Goal: Transaction & Acquisition: Purchase product/service

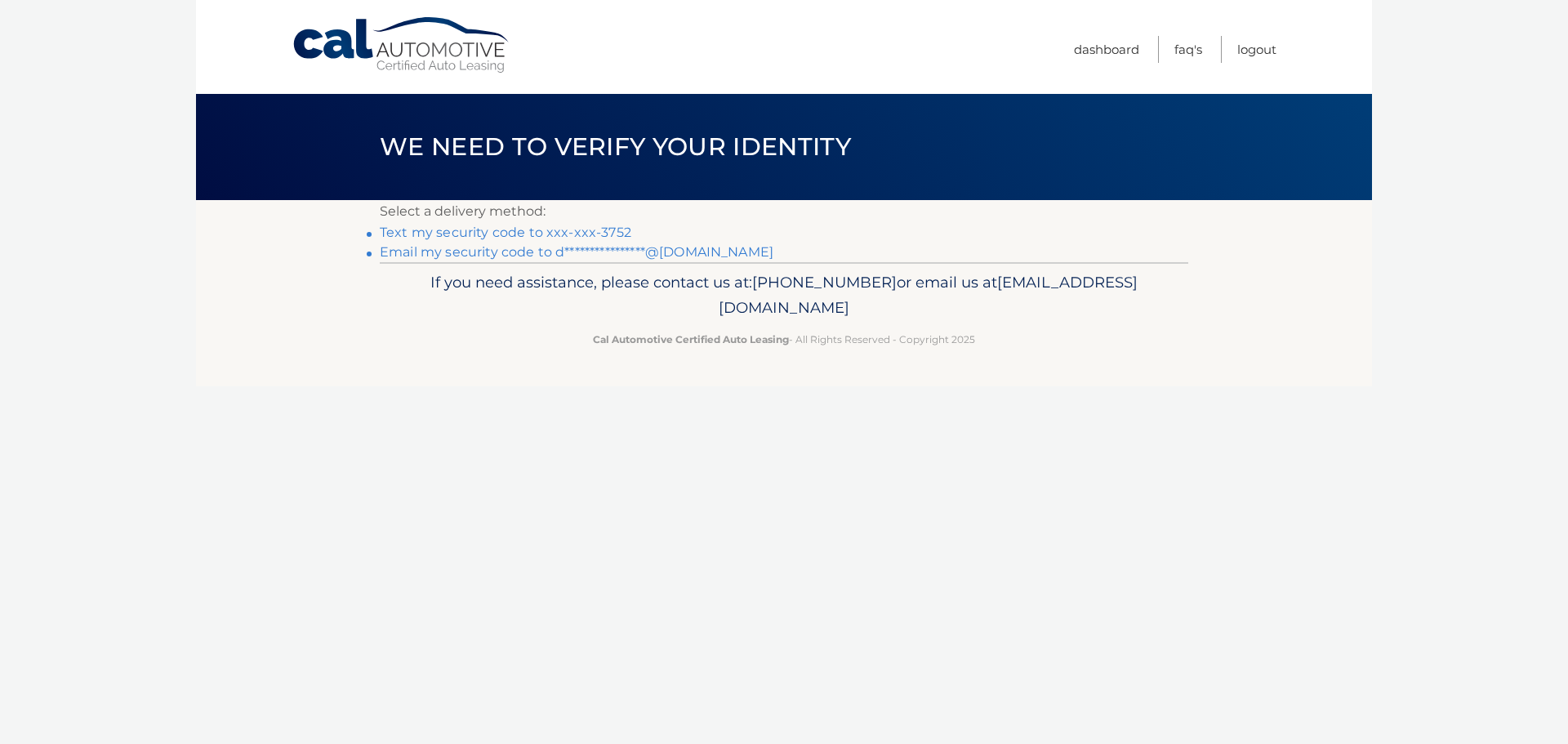
click at [576, 232] on link "Text my security code to xxx-xxx-3752" at bounding box center [505, 232] width 251 height 16
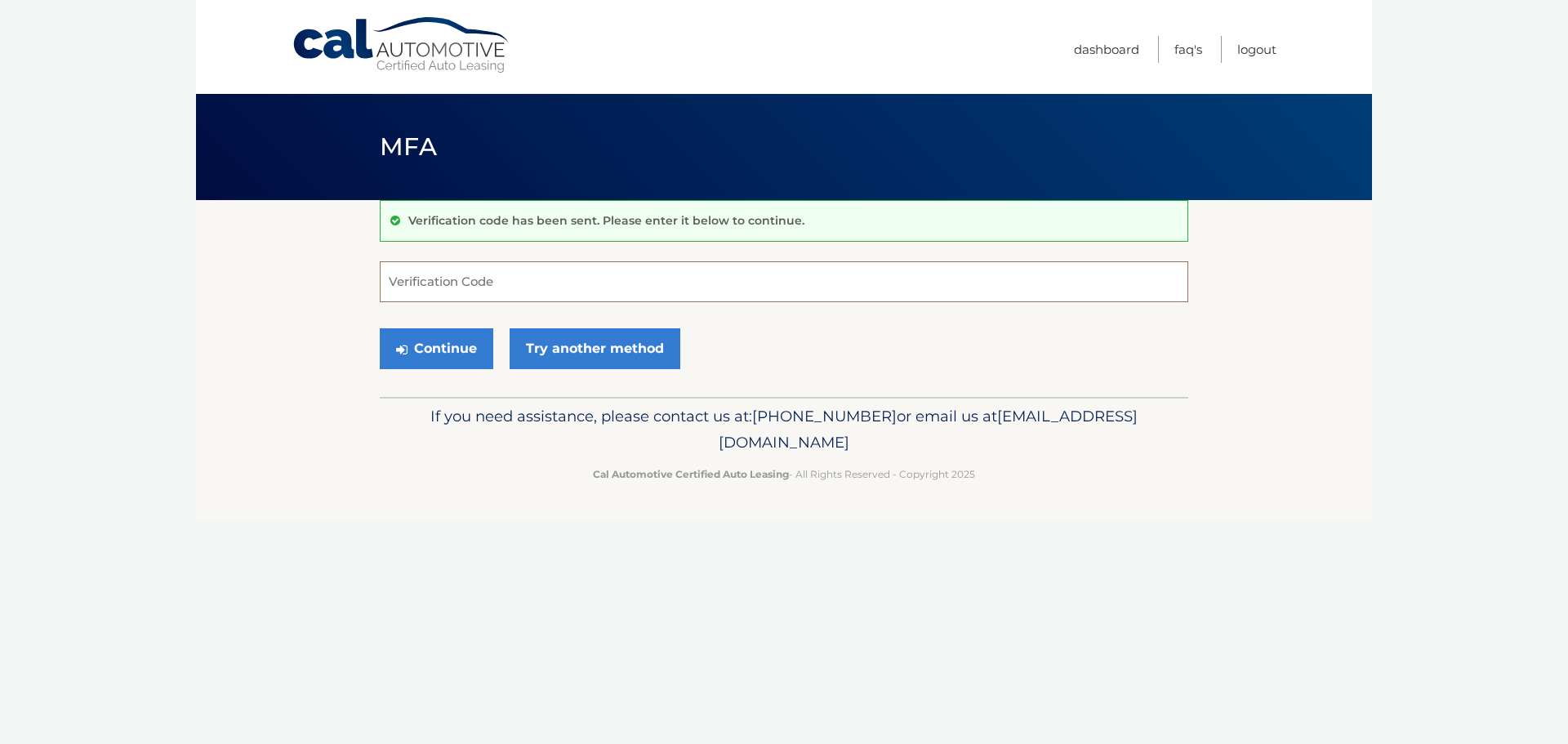
click at [414, 276] on input "Verification Code" at bounding box center [783, 282] width 808 height 41
type input "510865"
click at [452, 353] on button "Continue" at bounding box center [436, 349] width 113 height 41
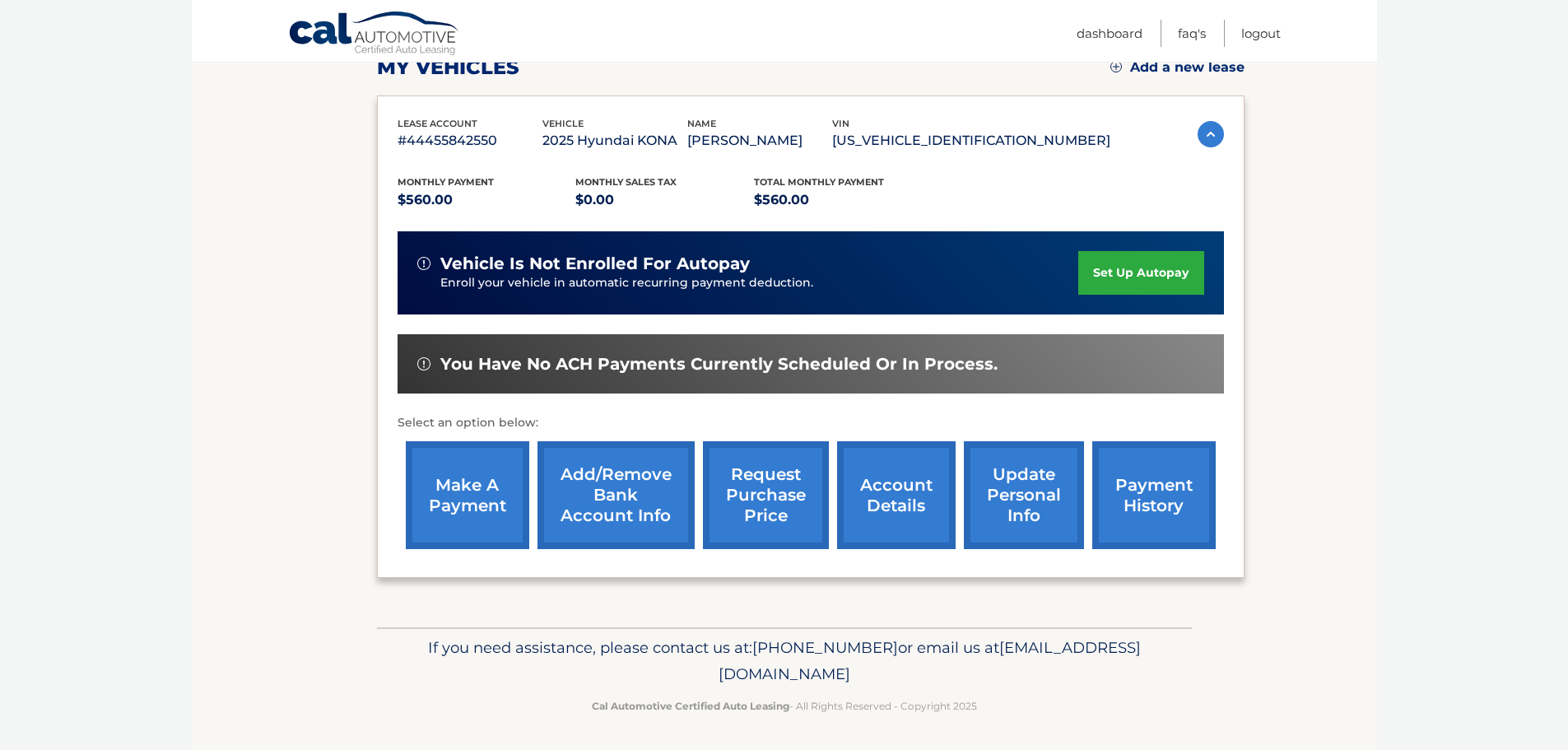
scroll to position [247, 0]
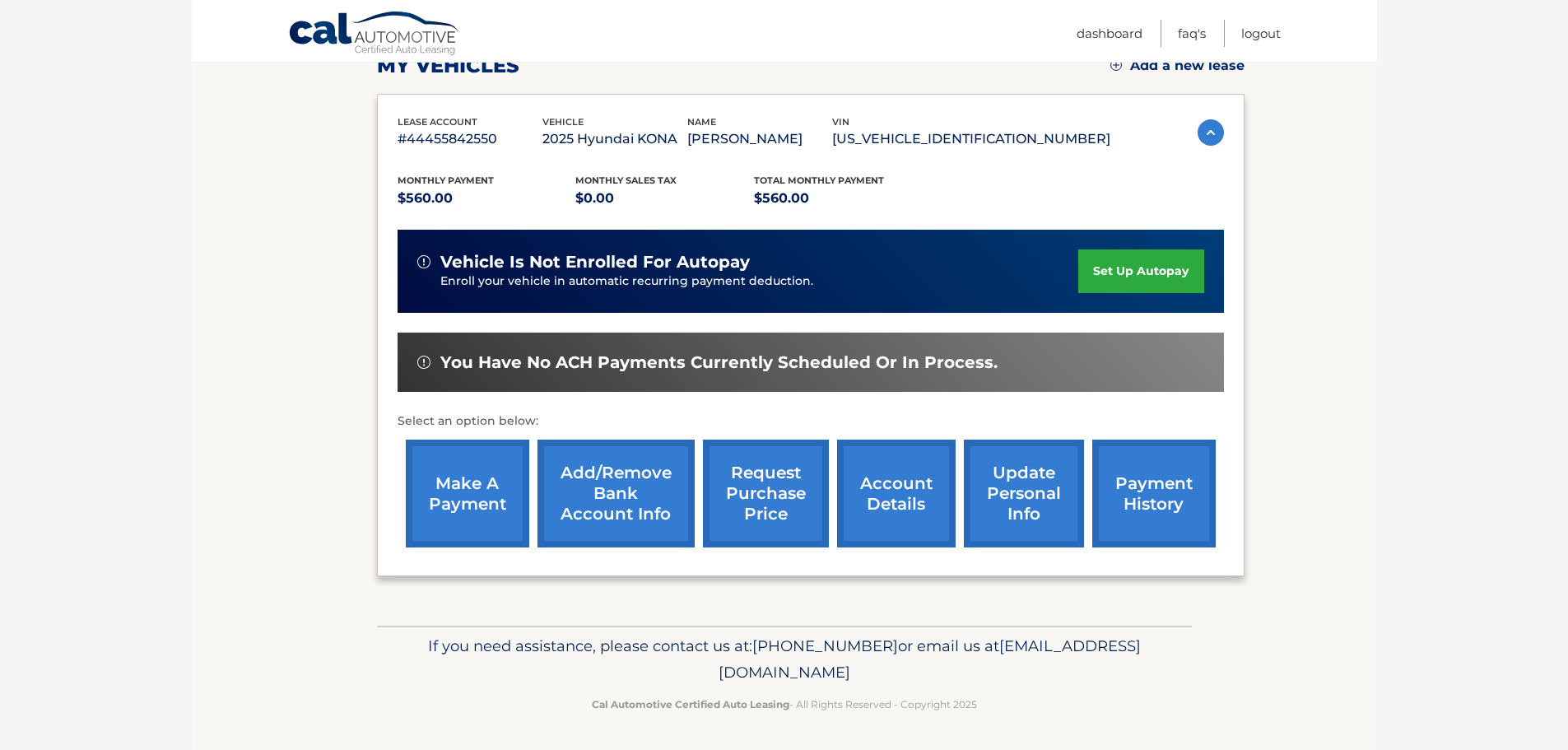
click at [478, 486] on link "make a payment" at bounding box center [467, 493] width 124 height 108
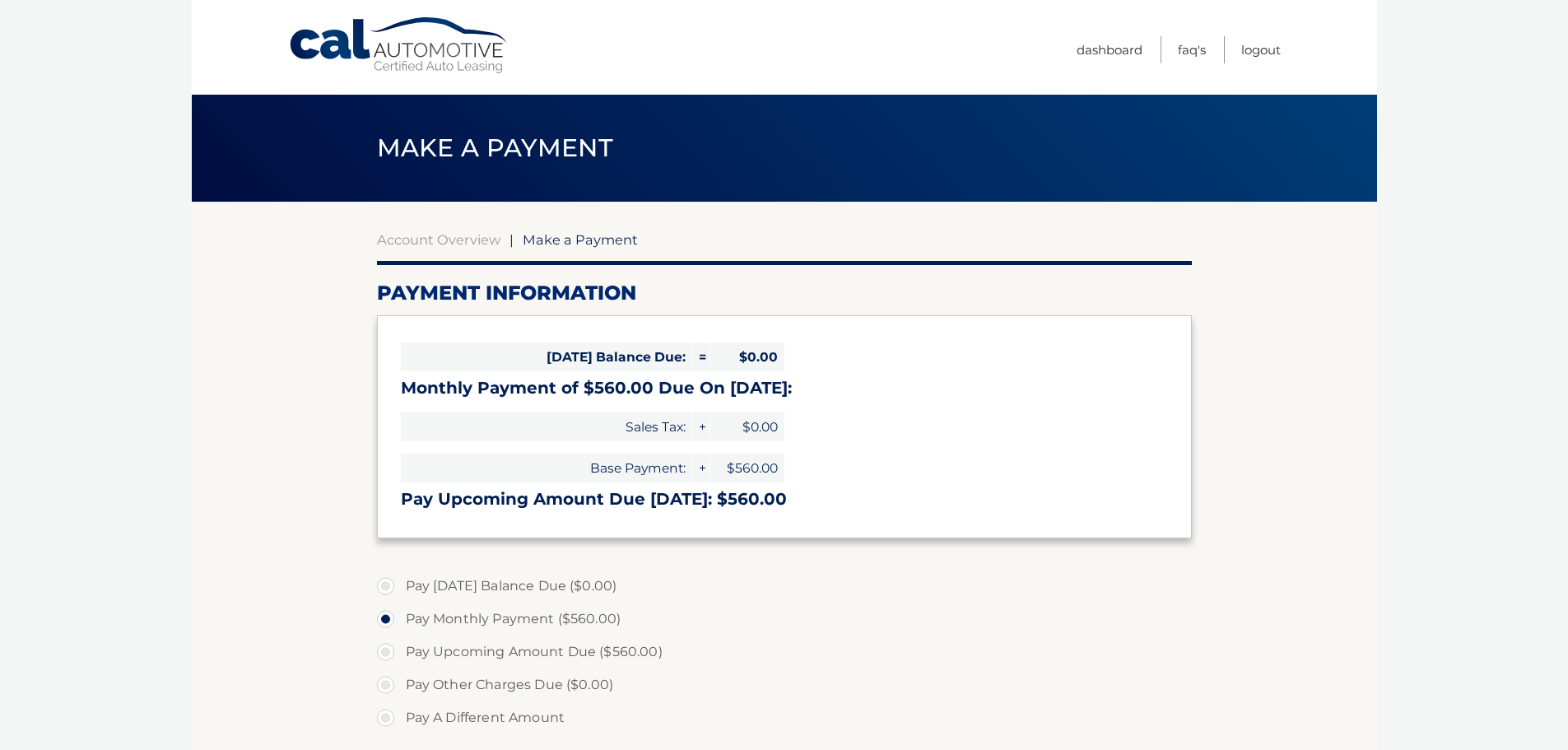
select select "M2NjOGIzYmItYjdmYi00Y2VkLWJiN2EtNjk3ZDM5NGNkM2Fi"
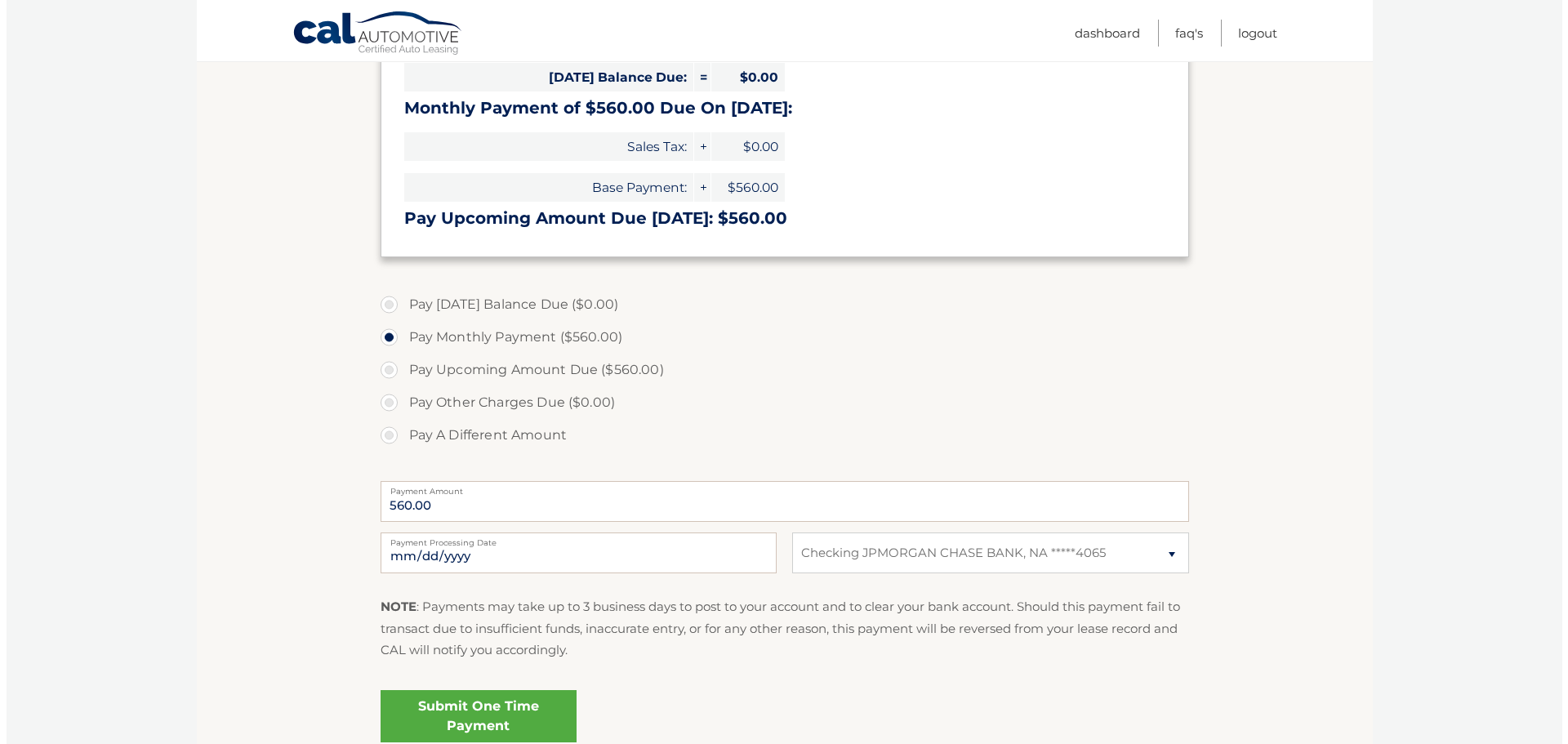
scroll to position [327, 0]
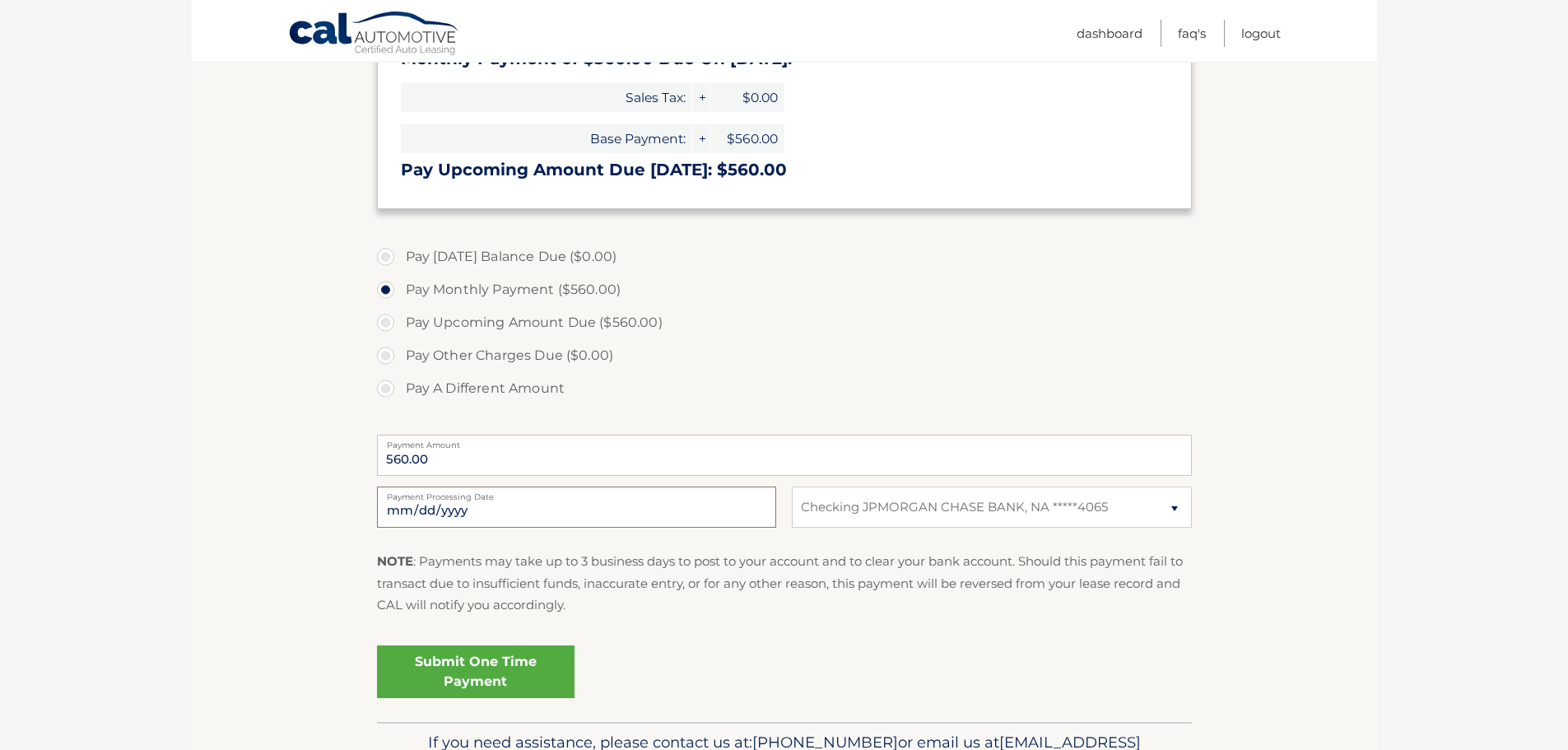
click at [507, 509] on input "2025-10-15" at bounding box center [576, 507] width 399 height 42
type input "2025-10-31"
click at [539, 669] on link "Submit One Time Payment" at bounding box center [475, 672] width 197 height 53
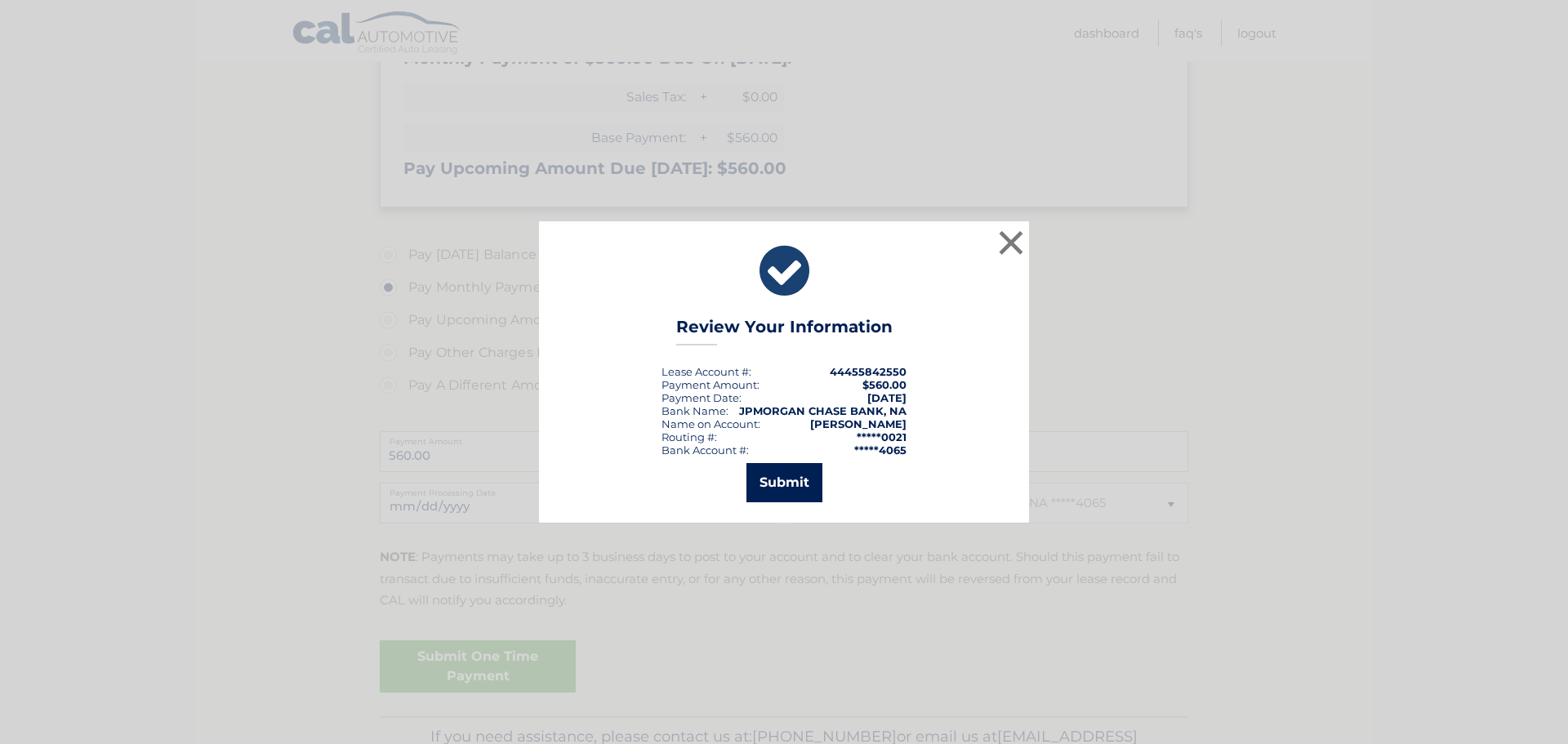
click at [791, 481] on button "Submit" at bounding box center [784, 483] width 76 height 39
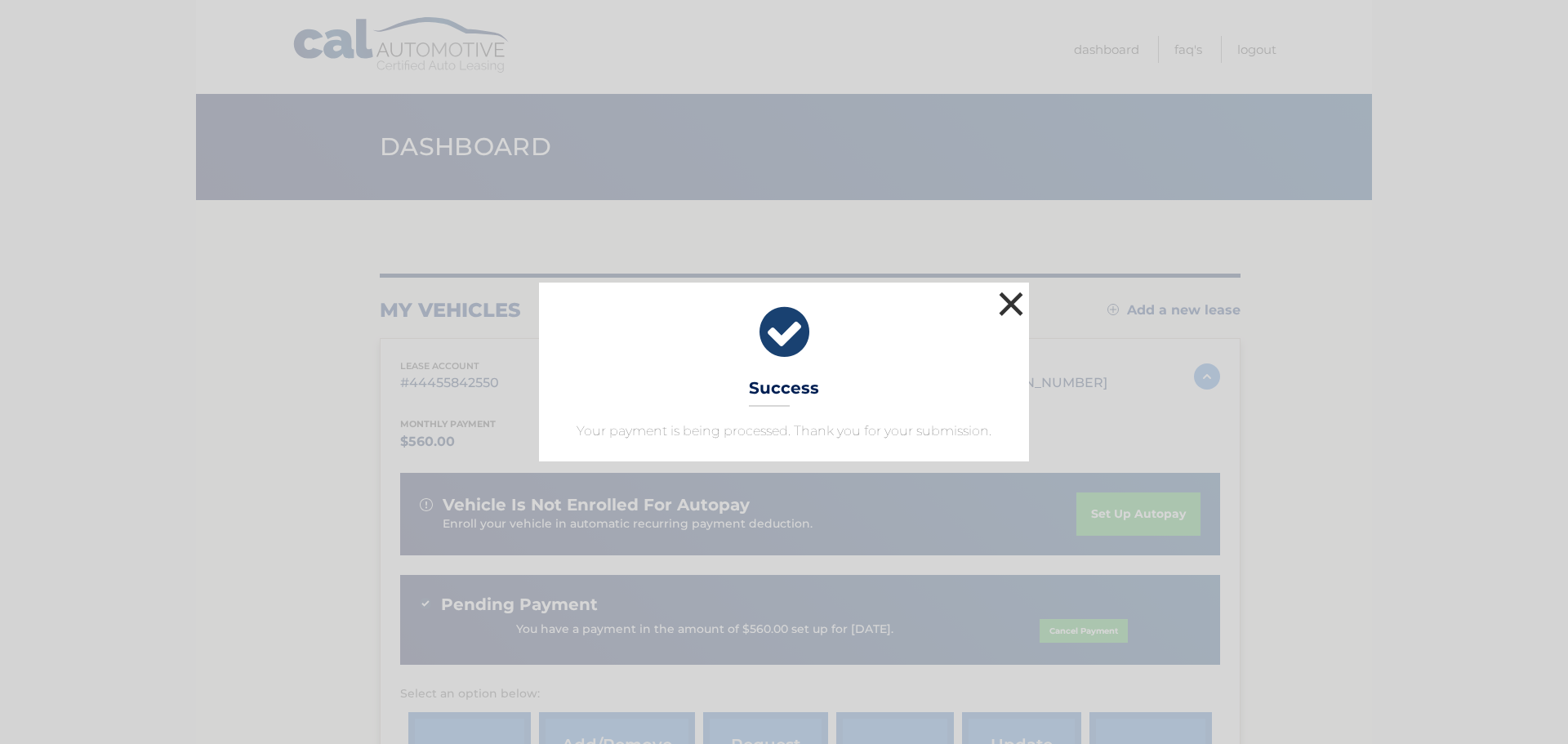
click at [1018, 305] on button "×" at bounding box center [1011, 304] width 33 height 33
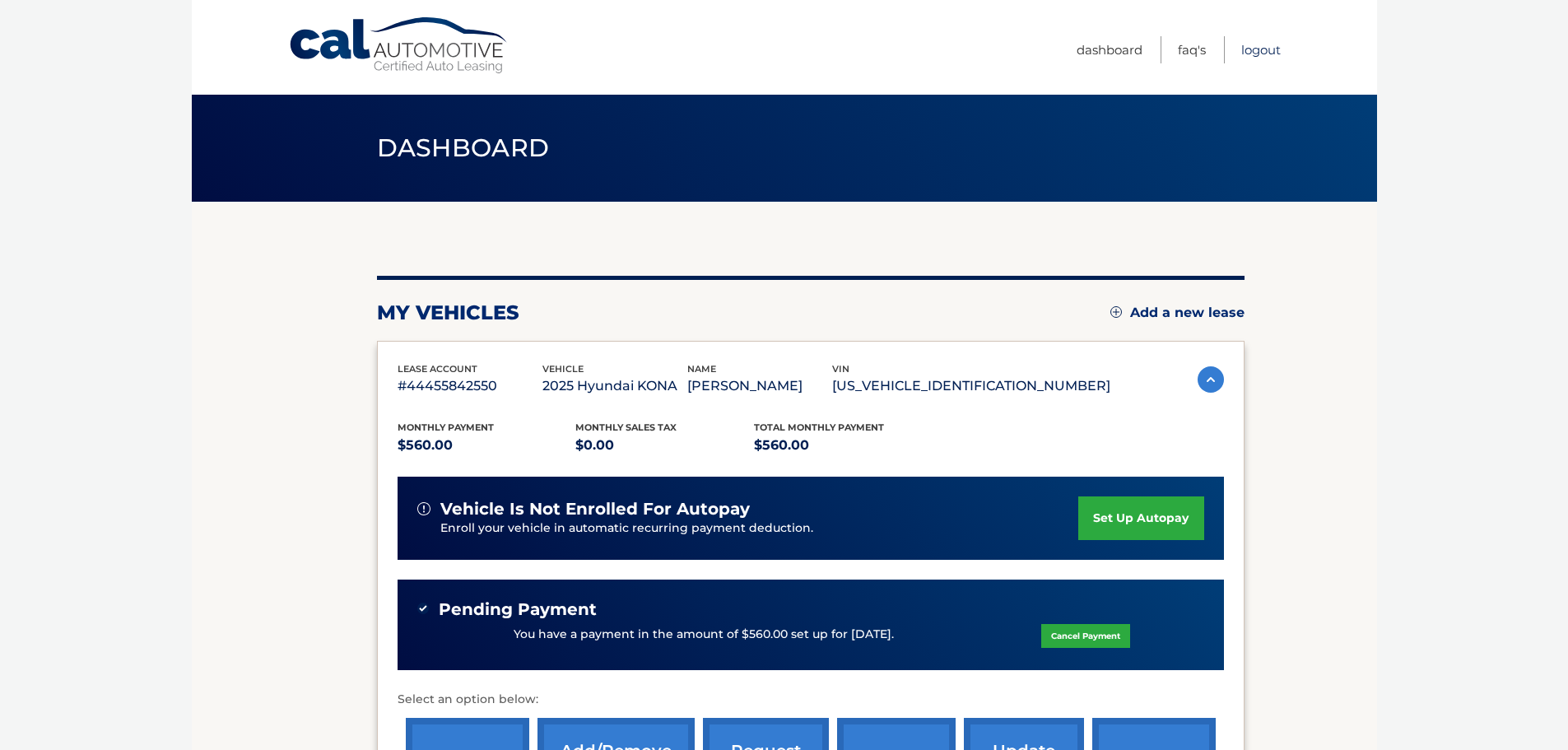
click at [1258, 52] on link "Logout" at bounding box center [1261, 49] width 40 height 27
